Goal: Transaction & Acquisition: Purchase product/service

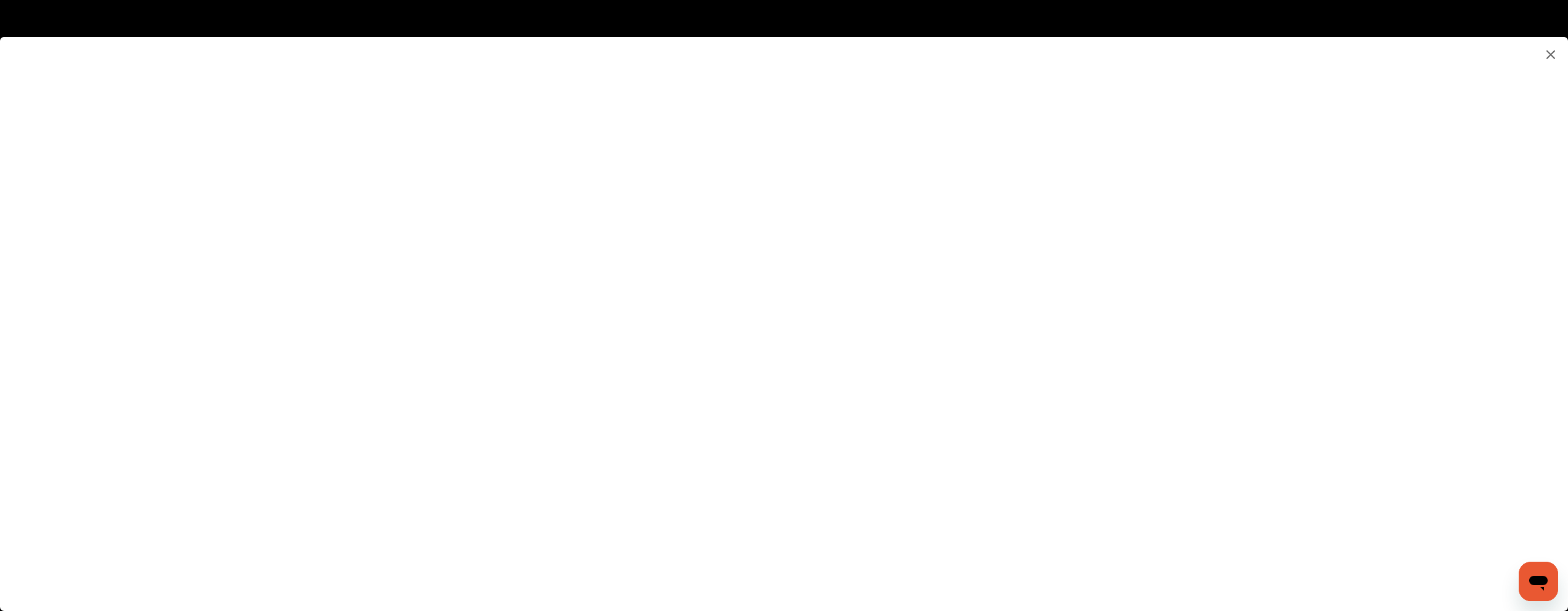
scroll to position [1189, 0]
click at [1150, 347] on flutter-view at bounding box center [784, 312] width 1568 height 549
click at [1116, 339] on flutter-view at bounding box center [784, 312] width 1568 height 549
click at [1257, 331] on flutter-view at bounding box center [784, 312] width 1568 height 549
click at [1255, 241] on flutter-view at bounding box center [784, 312] width 1568 height 549
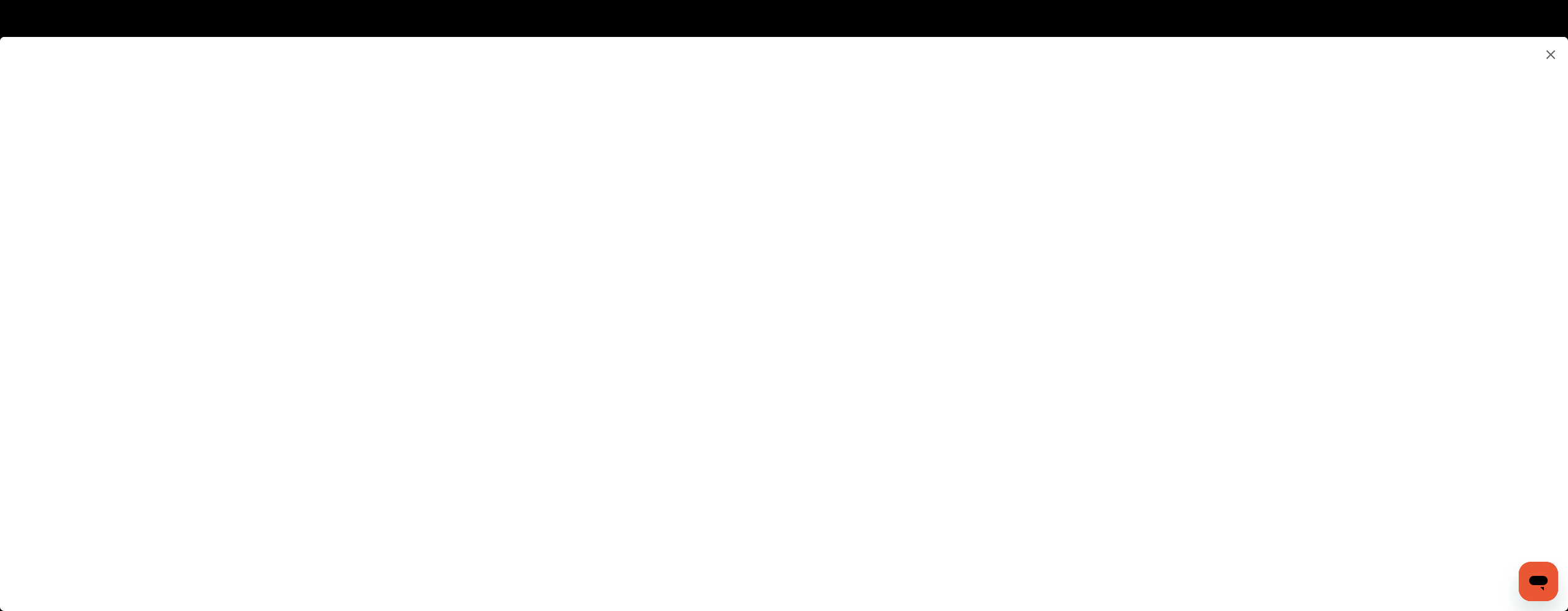
click at [1254, 333] on flutter-view at bounding box center [784, 312] width 1568 height 549
click at [1152, 378] on flutter-view at bounding box center [784, 312] width 1568 height 549
type textarea "******"
click at [1144, 451] on flutter-view at bounding box center [784, 312] width 1568 height 549
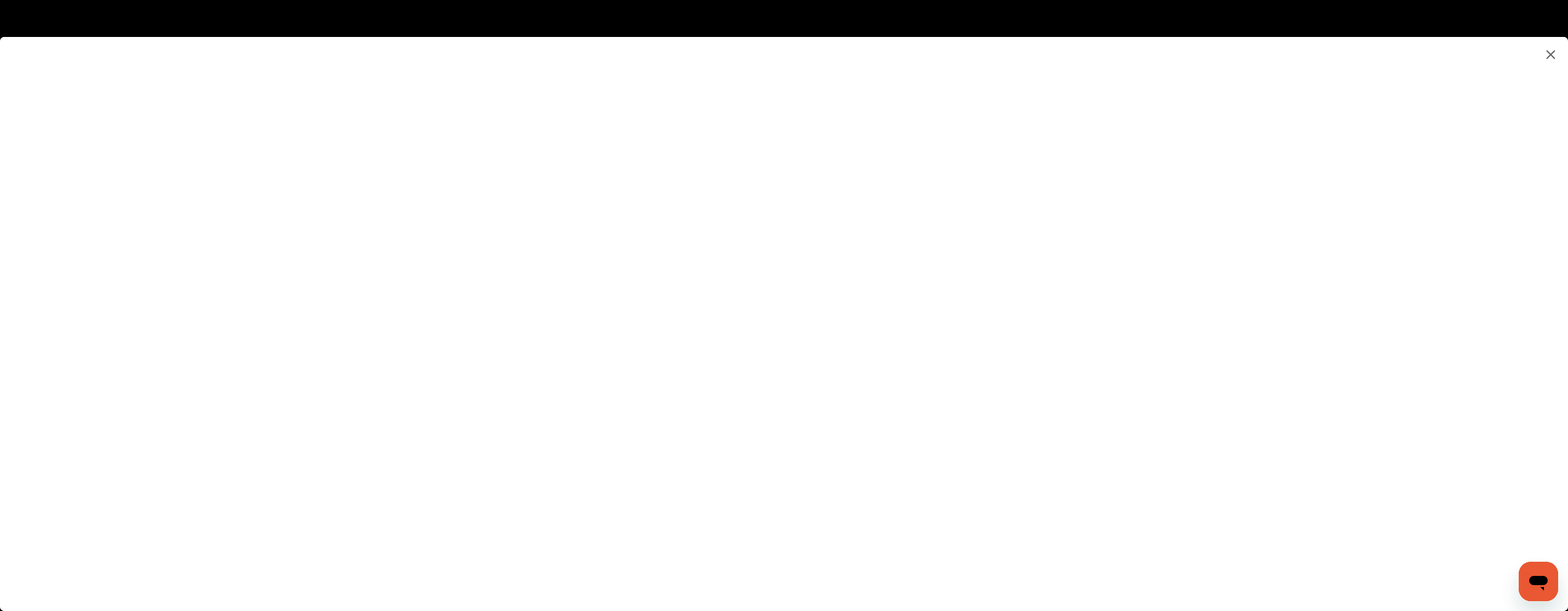
click at [1107, 400] on flutter-view at bounding box center [784, 312] width 1568 height 549
click at [1091, 381] on flutter-view at bounding box center [784, 312] width 1568 height 549
click at [1049, 255] on flutter-view at bounding box center [784, 312] width 1568 height 549
type input "*********"
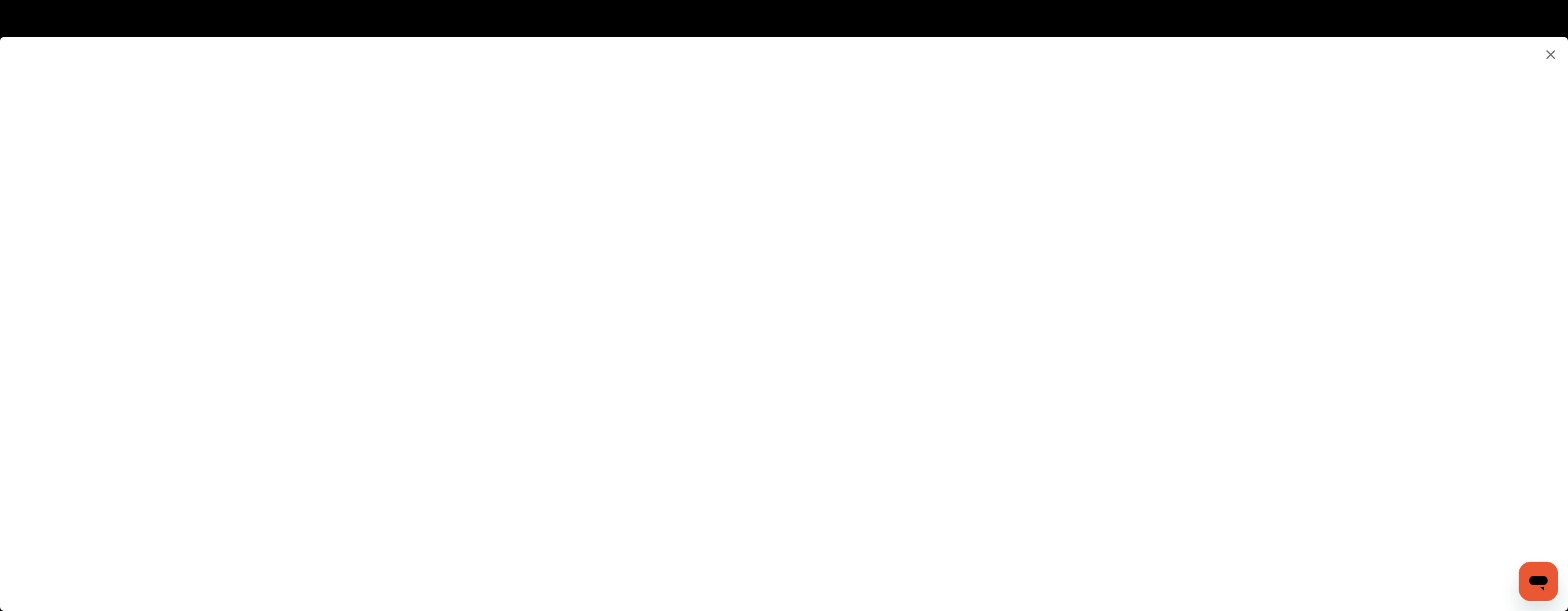
click at [1032, 331] on flutter-view "*********" at bounding box center [784, 312] width 1568 height 549
click at [980, 393] on flutter-view at bounding box center [784, 312] width 1568 height 549
click at [943, 437] on flutter-view at bounding box center [784, 312] width 1568 height 549
click at [968, 541] on flutter-view at bounding box center [784, 312] width 1568 height 549
click at [1131, 578] on flutter-view at bounding box center [784, 312] width 1568 height 549
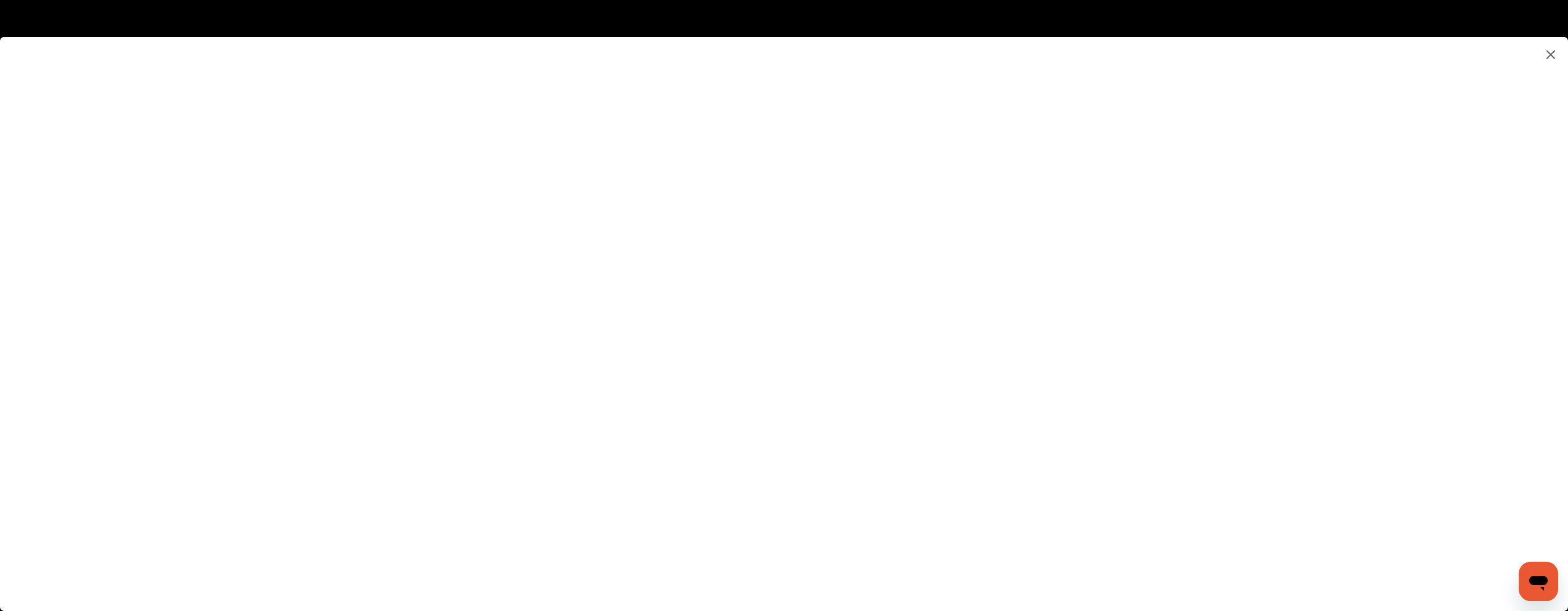
click at [1131, 578] on flutter-view at bounding box center [784, 312] width 1568 height 549
click at [1551, 46] on flutter-view at bounding box center [784, 312] width 1568 height 549
click at [1551, 55] on img at bounding box center [1551, 54] width 15 height 15
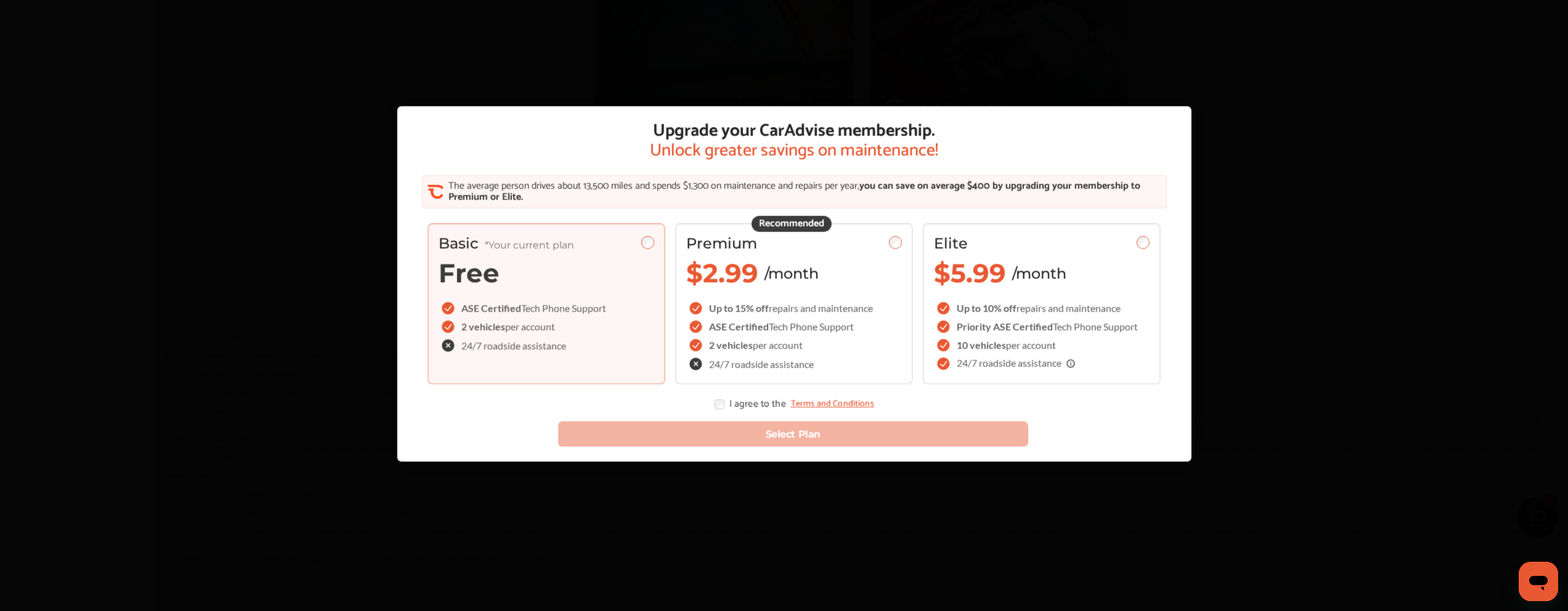
scroll to position [1285, 0]
click at [995, 72] on div "Upgrade your CarAdvise membership. Unlock greater savings on maintenance! The a…" at bounding box center [793, 315] width 1587 height 631
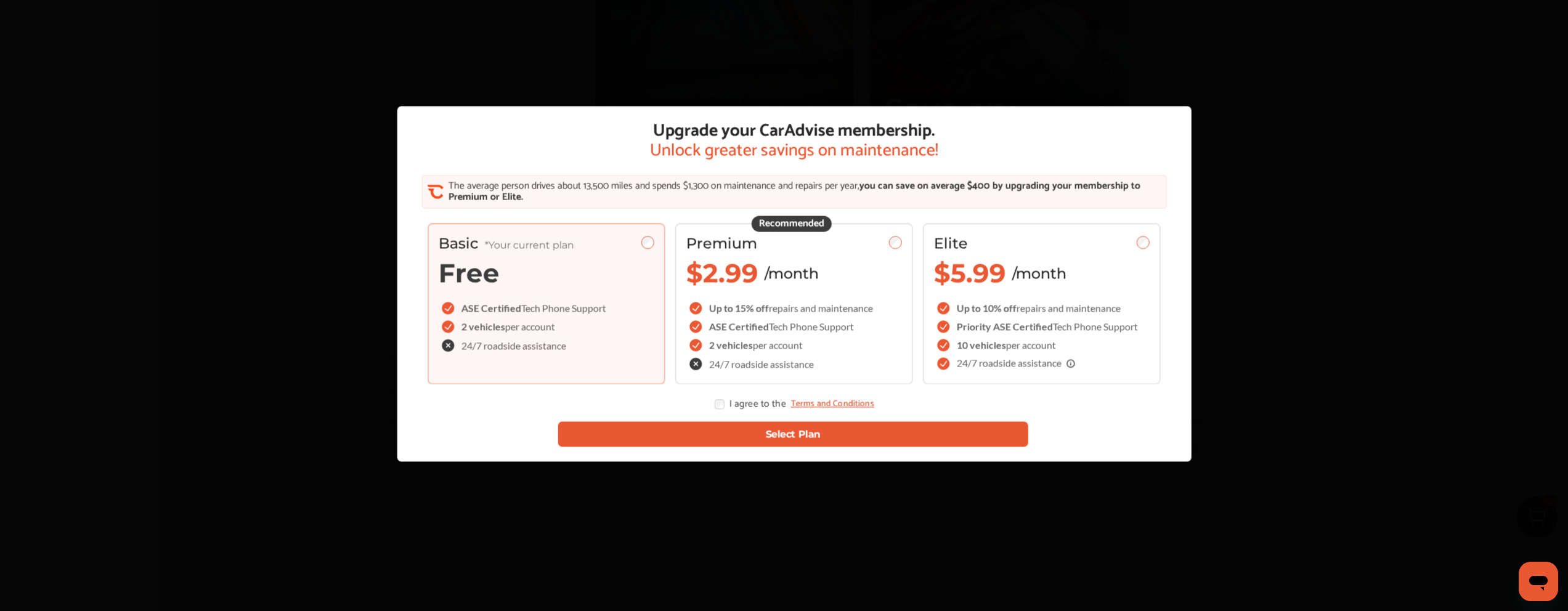
click at [728, 435] on button "Select Plan" at bounding box center [793, 434] width 471 height 25
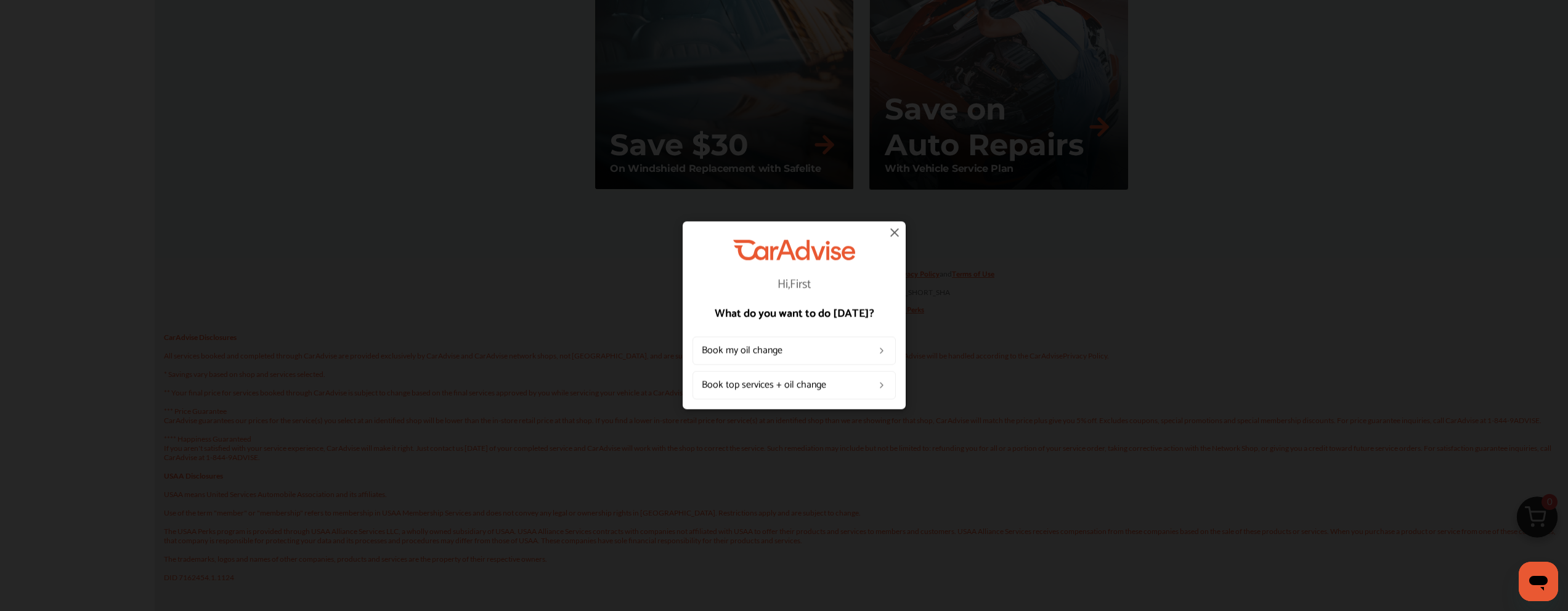
click at [825, 355] on link "Book my oil change" at bounding box center [794, 351] width 203 height 29
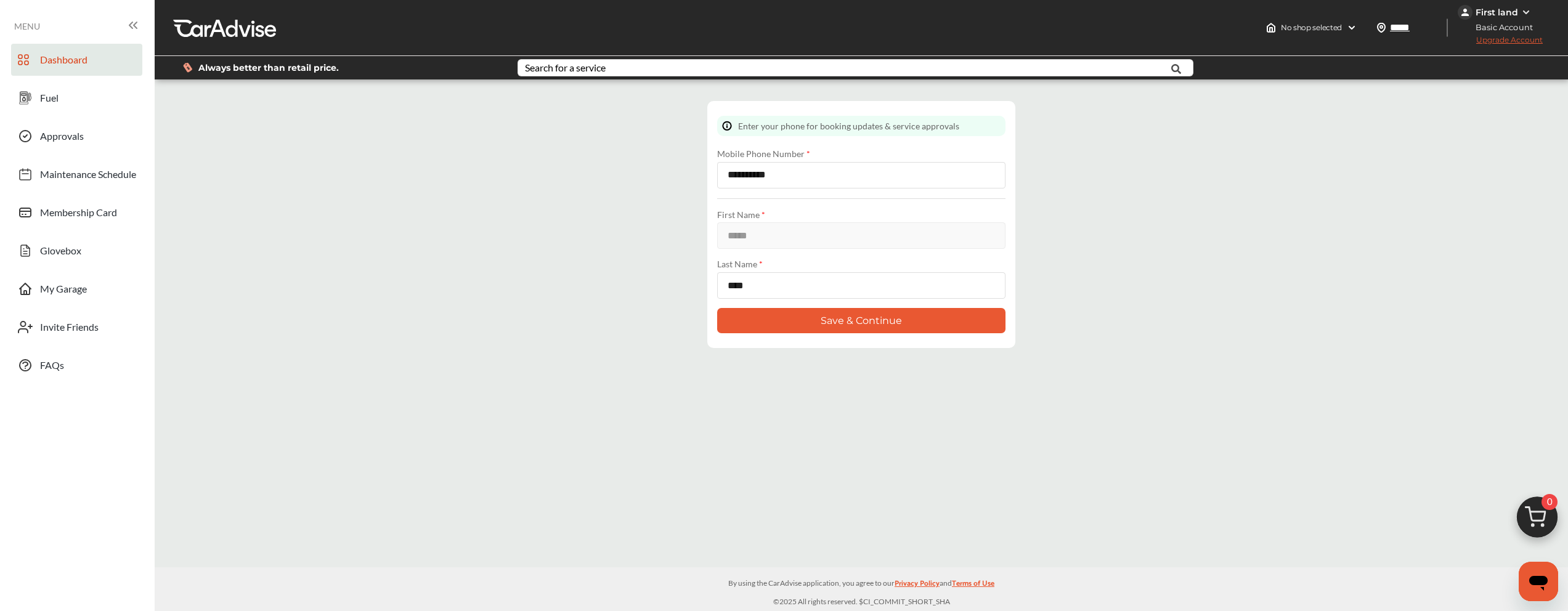
click at [100, 61] on link "Dashboard" at bounding box center [76, 60] width 131 height 32
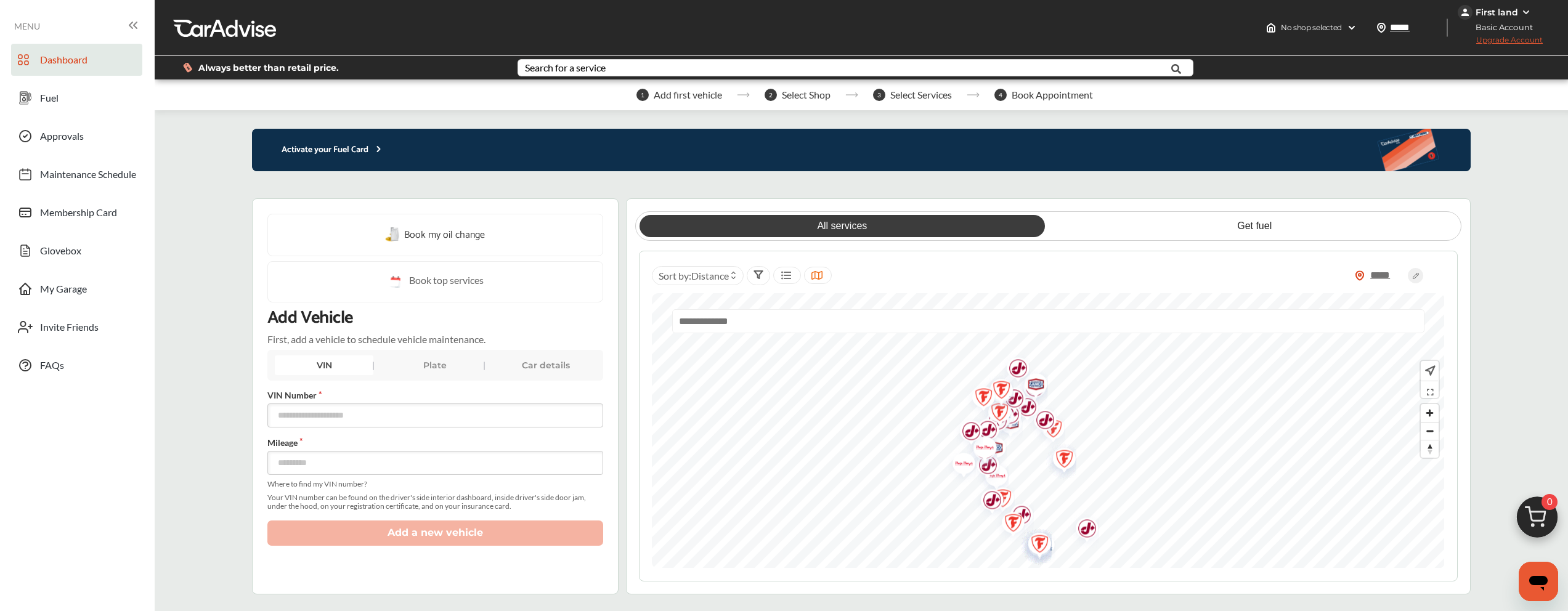
click at [1514, 11] on div "First land" at bounding box center [1497, 12] width 43 height 11
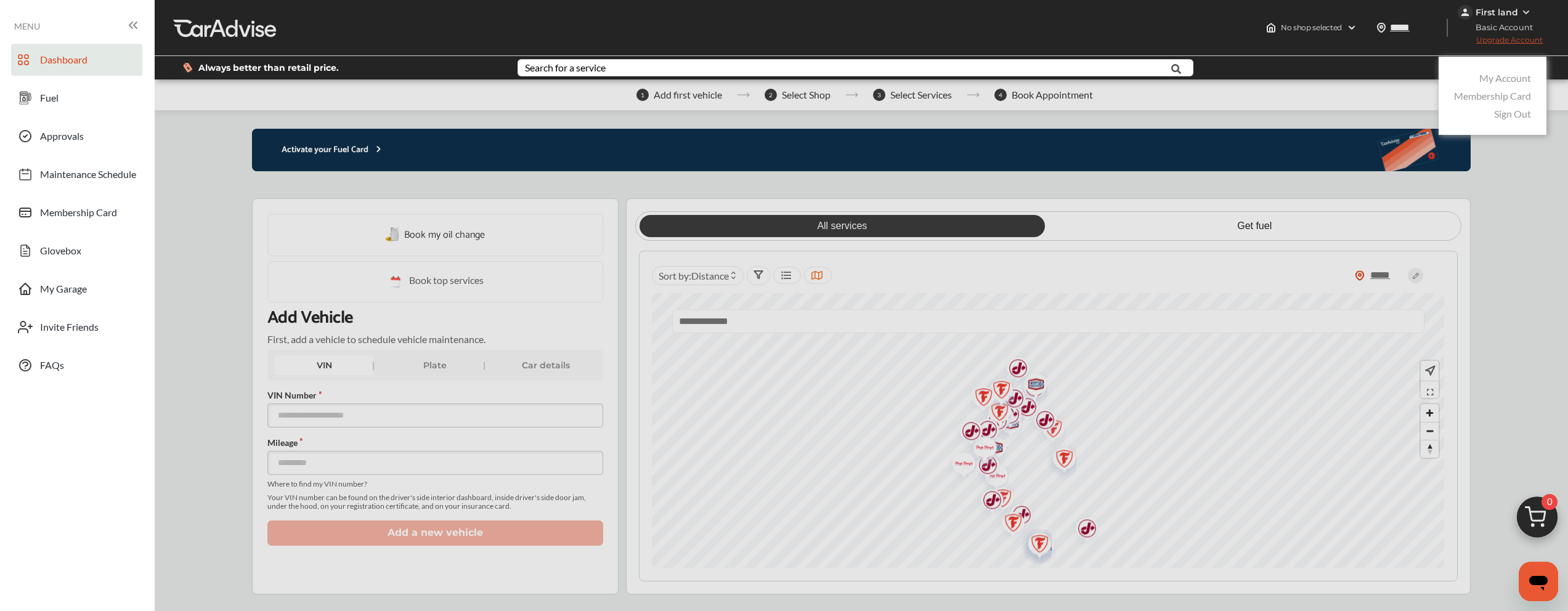
click at [1509, 118] on link "Sign Out" at bounding box center [1513, 114] width 37 height 12
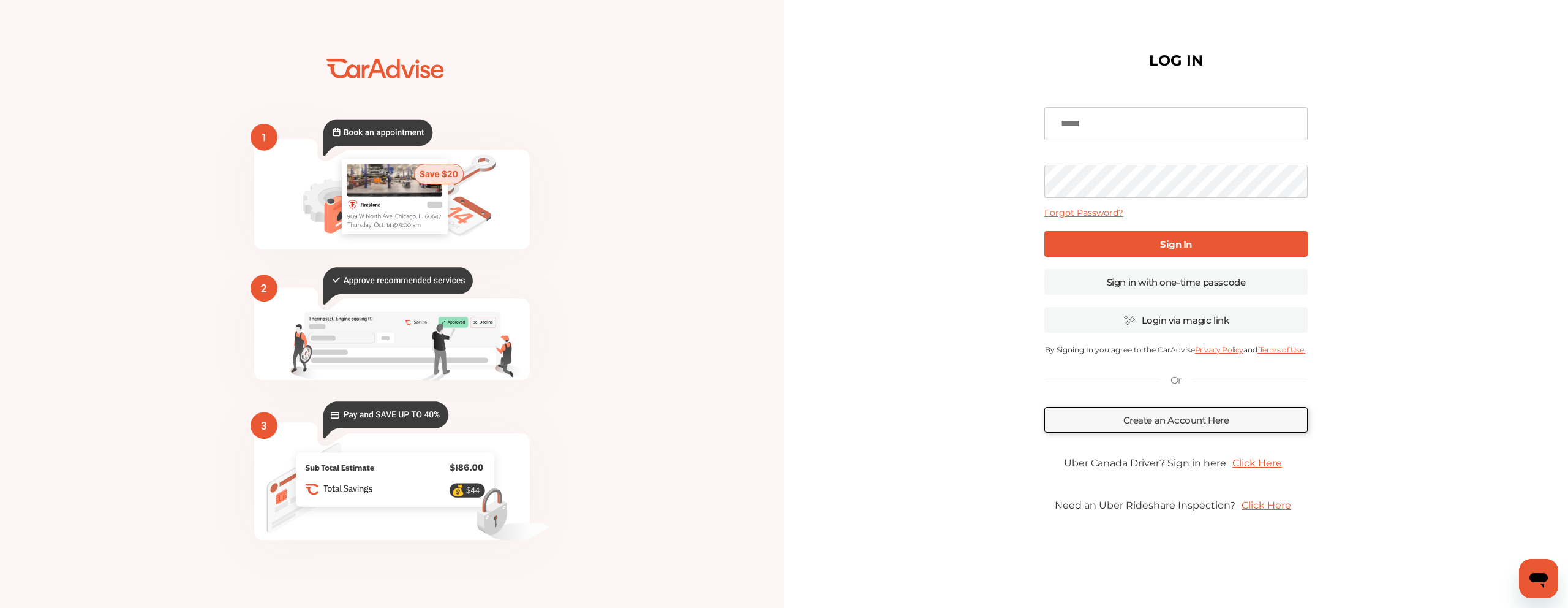
click at [1059, 112] on input at bounding box center [1176, 124] width 263 height 33
paste input "**********"
type input "**********"
click at [1052, 237] on link "Sign In" at bounding box center [1176, 243] width 263 height 26
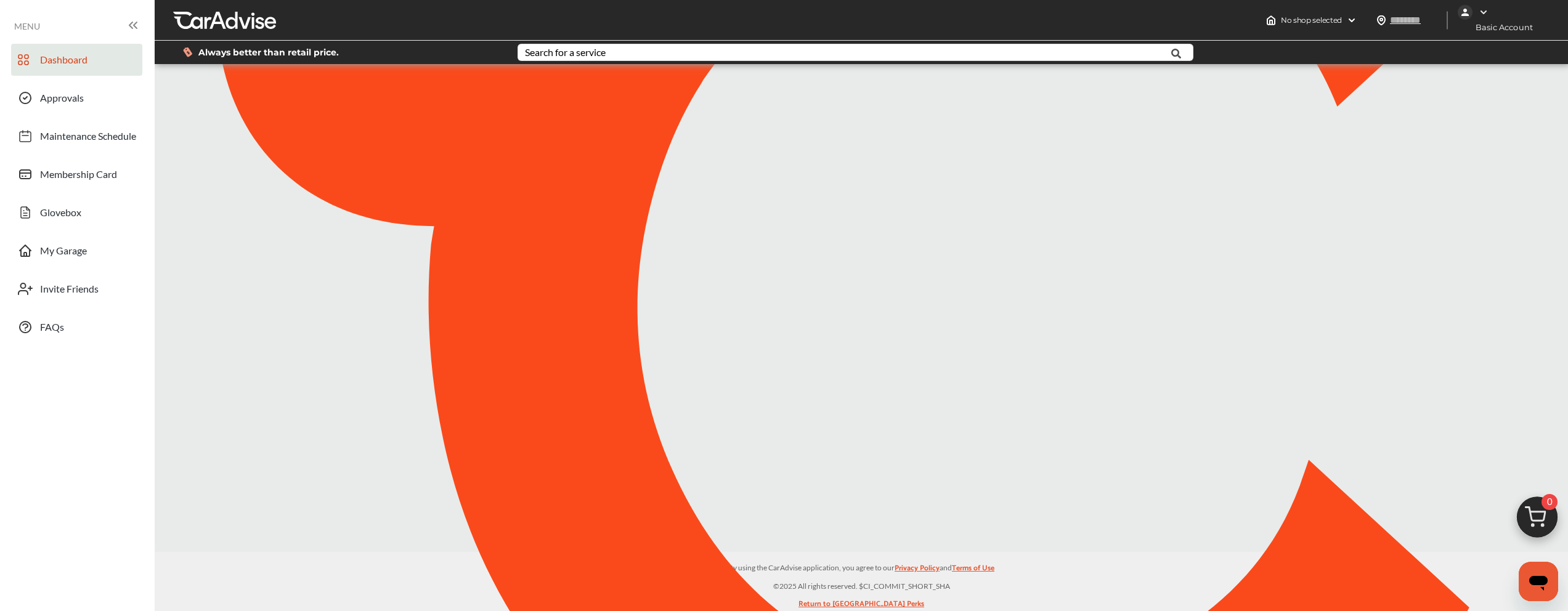
type input "*****"
